Goal: Use online tool/utility: Utilize a website feature to perform a specific function

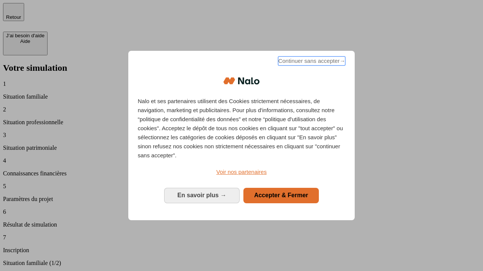
click at [311, 62] on span "Continuer sans accepter →" at bounding box center [311, 61] width 67 height 9
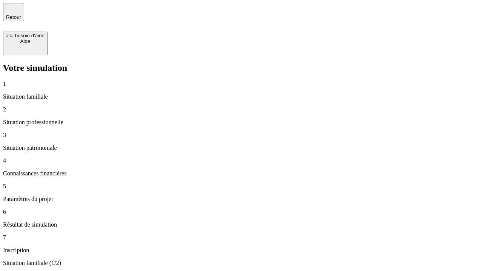
type input "70 000"
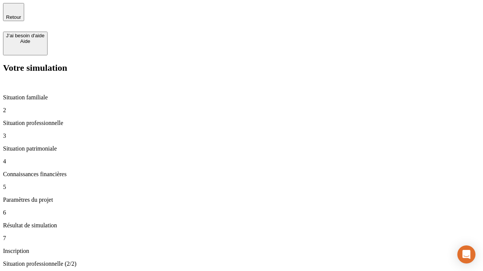
type input "1 000"
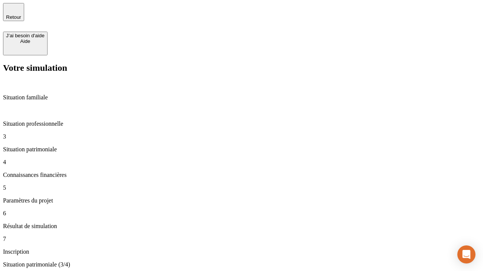
type input "800"
type input "6"
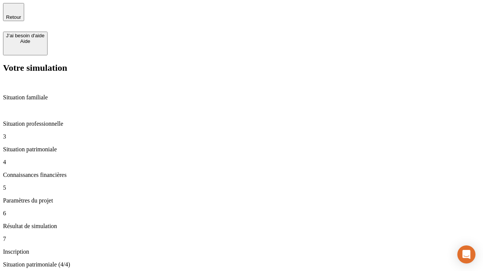
type input "400"
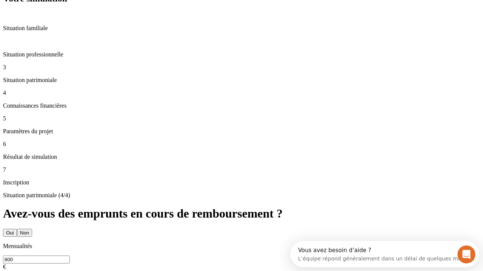
type input "3"
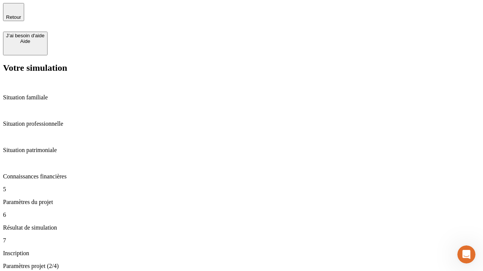
type input "35"
type input "500"
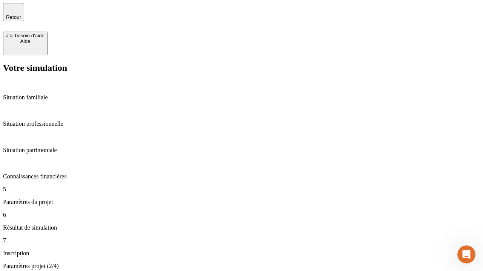
type input "640"
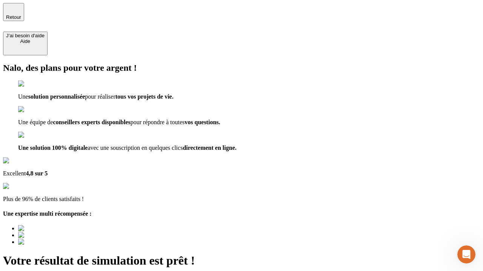
type input "[EMAIL_ADDRESS][DOMAIN_NAME]"
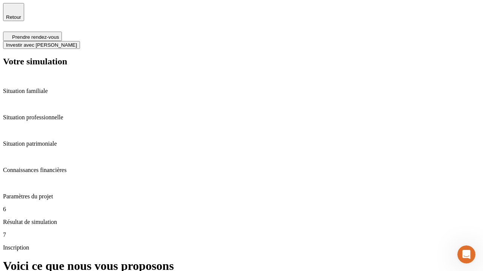
click at [77, 42] on span "Investir avec [PERSON_NAME]" at bounding box center [41, 45] width 71 height 6
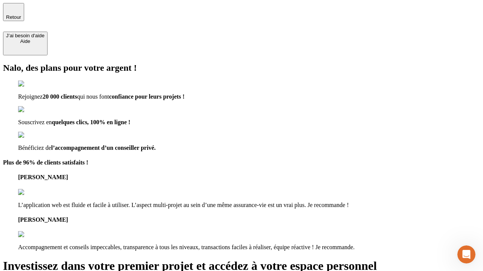
type input "abc"
